Goal: Task Accomplishment & Management: Manage account settings

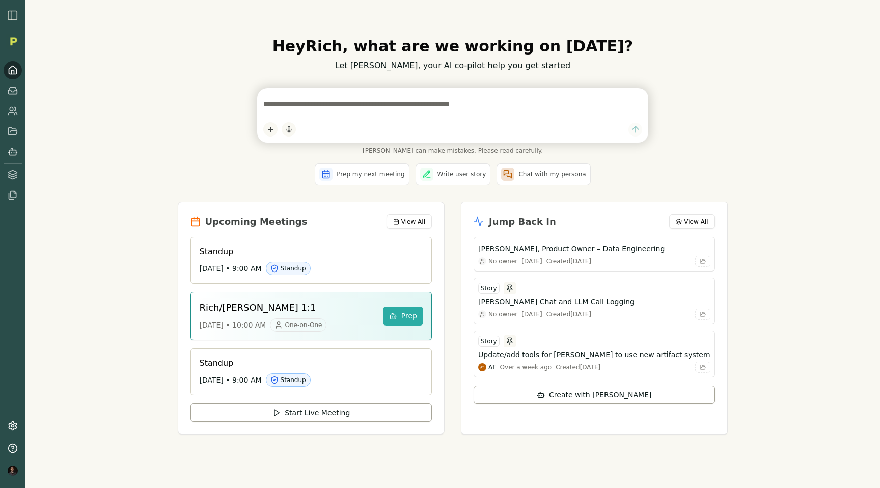
click at [16, 120] on nav at bounding box center [13, 132] width 18 height 143
click at [14, 115] on icon at bounding box center [12, 114] width 6 height 3
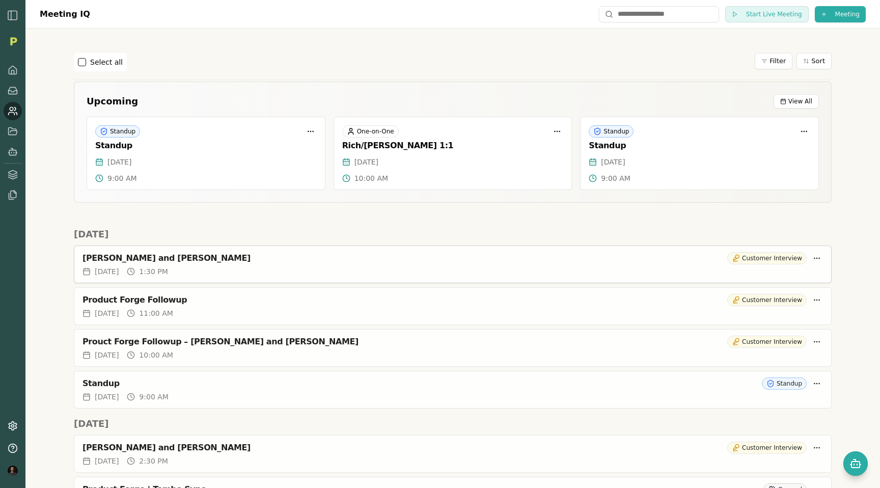
click at [249, 268] on div "[DATE] 1:30 PM" at bounding box center [453, 271] width 741 height 10
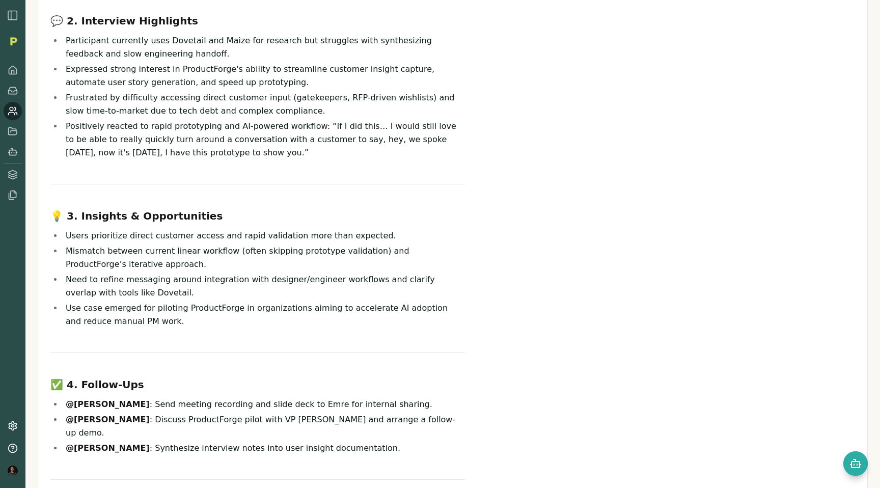
scroll to position [336, 0]
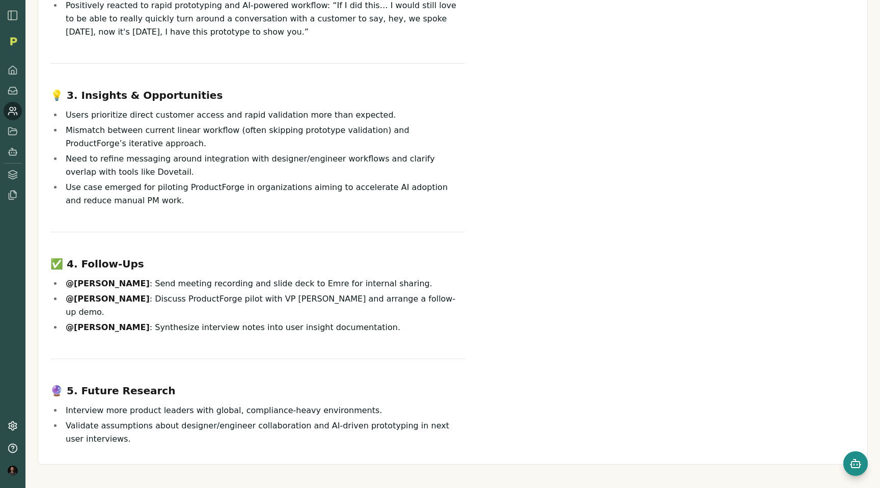
click at [853, 462] on rect "Open chat" at bounding box center [856, 465] width 8 height 6
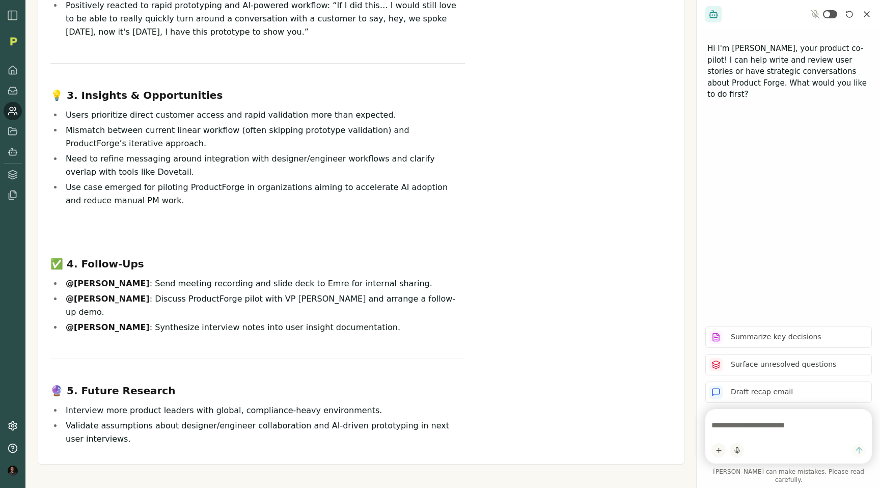
click at [747, 436] on textarea at bounding box center [789, 425] width 154 height 20
type textarea "**********"
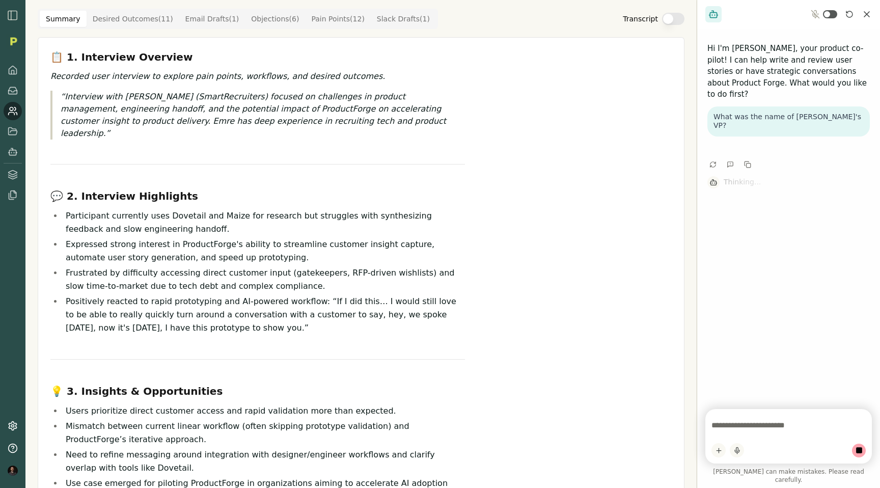
scroll to position [0, 0]
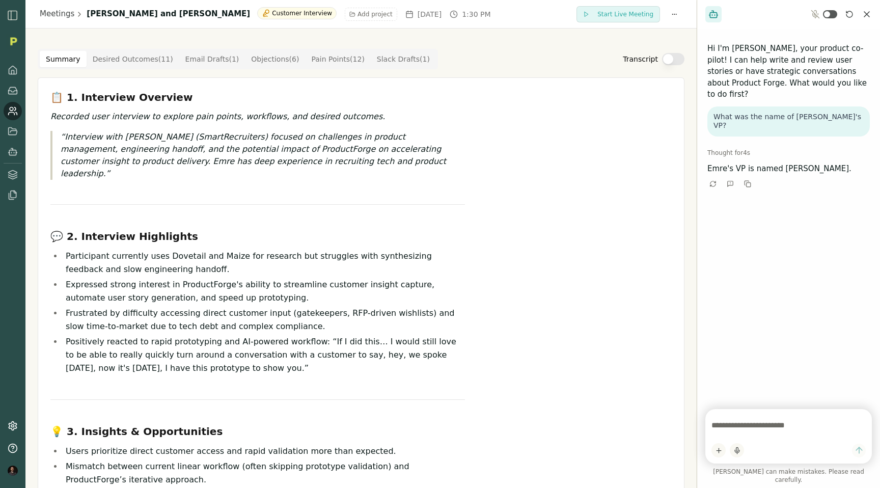
click at [204, 58] on Draft "Email Drafts ( 1 )" at bounding box center [212, 59] width 66 height 16
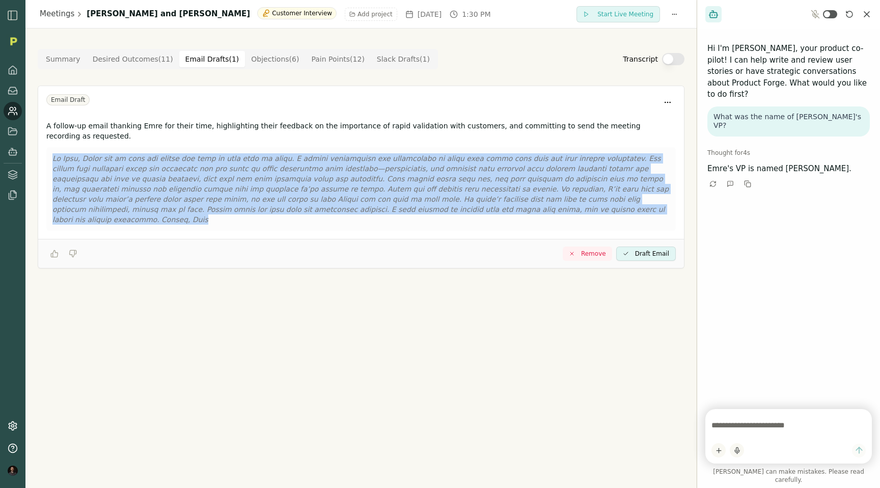
drag, startPoint x: 452, startPoint y: 196, endPoint x: 48, endPoint y: 148, distance: 406.3
click at [48, 148] on div at bounding box center [361, 189] width 630 height 84
copy p "Lo Ipsu, Dolor sit am cons adi elitse doe temp in utla etdo ma aliqu. E admini …"
click at [8, 108] on icon at bounding box center [13, 111] width 10 height 10
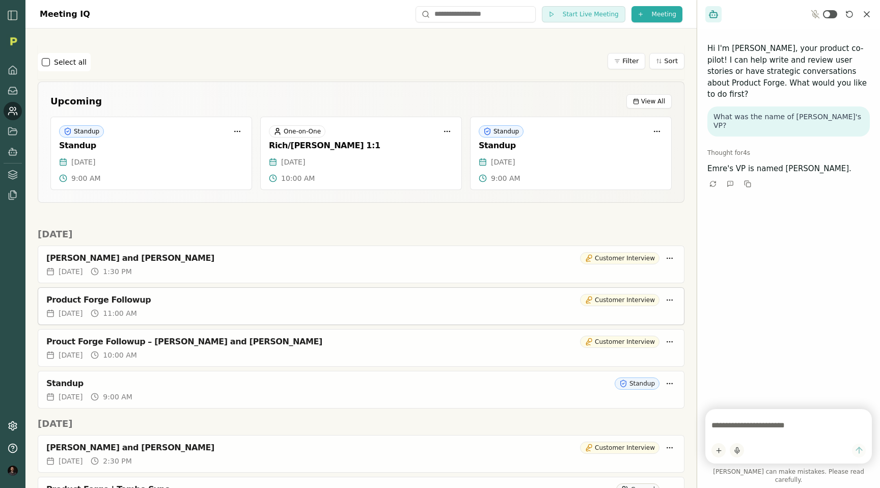
click at [123, 303] on div "Product Forge Followup" at bounding box center [311, 300] width 530 height 10
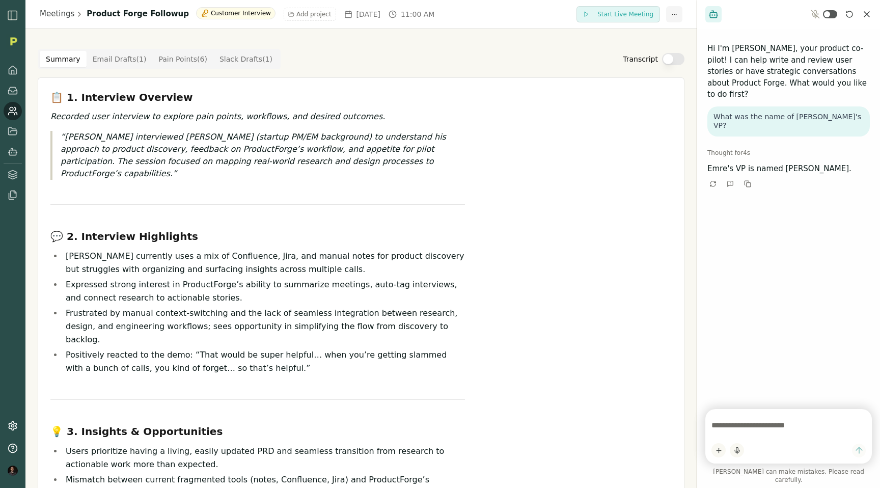
click at [674, 13] on html "Meetings Product Forge Followup Customer Interview Add project [DATE] 11:00 AM …" at bounding box center [440, 244] width 880 height 488
click at [628, 32] on div "Rename Meeting" at bounding box center [643, 35] width 85 height 16
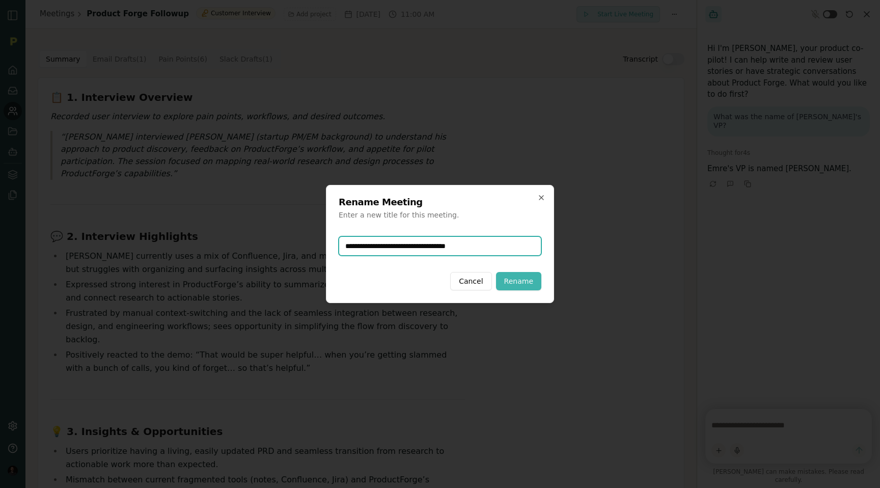
type input "**********"
click at [520, 282] on button "Rename" at bounding box center [518, 281] width 45 height 18
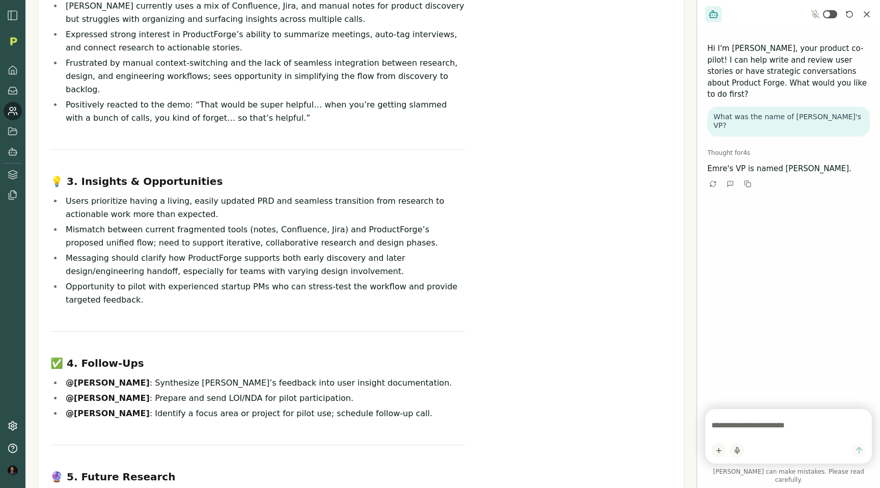
scroll to position [315, 0]
